Goal: Navigation & Orientation: Find specific page/section

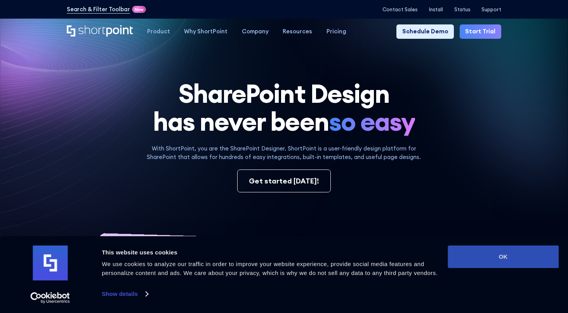
click at [510, 260] on button "OK" at bounding box center [503, 257] width 111 height 23
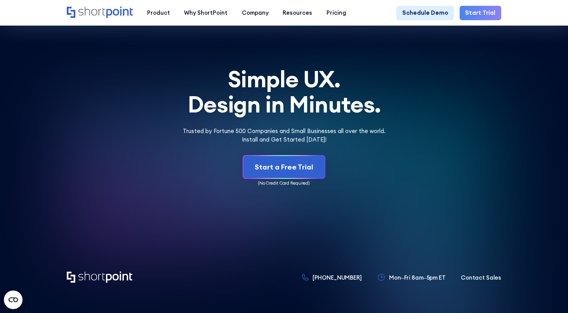
scroll to position [3533, 0]
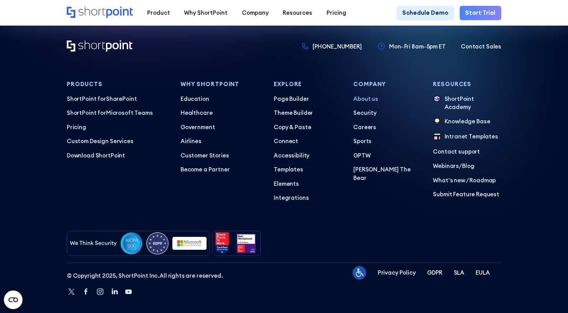
click at [365, 95] on p "About us" at bounding box center [387, 99] width 68 height 9
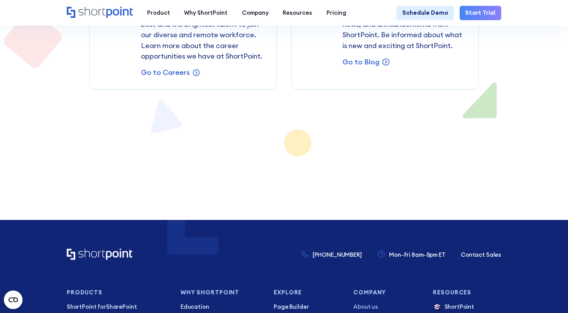
scroll to position [5285, 0]
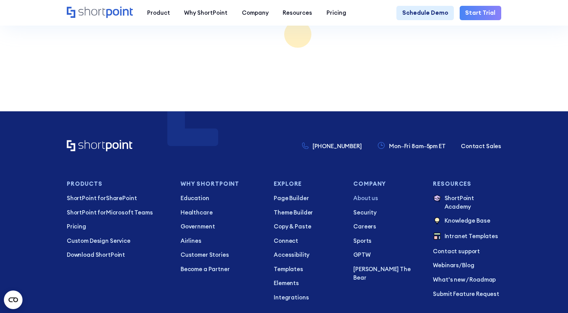
click at [192, 191] on div "Why Shortpoint Education Healthcare Government Airlines View All Industries Cus…" at bounding box center [222, 241] width 82 height 121
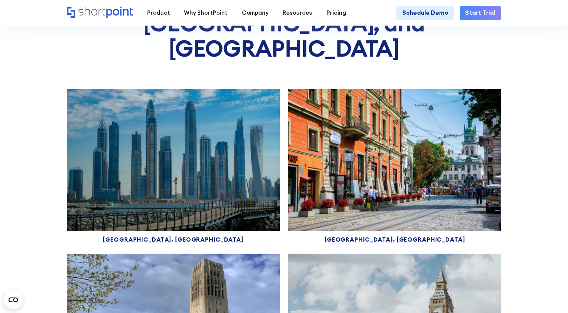
scroll to position [3096, 0]
